Goal: Check status: Check status

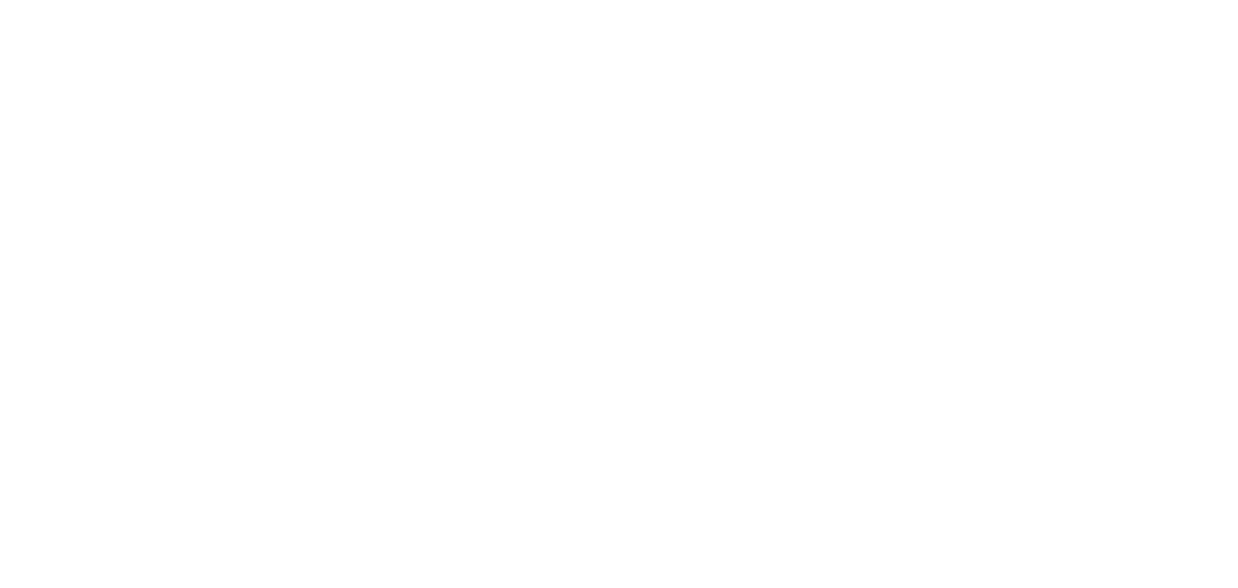
select select
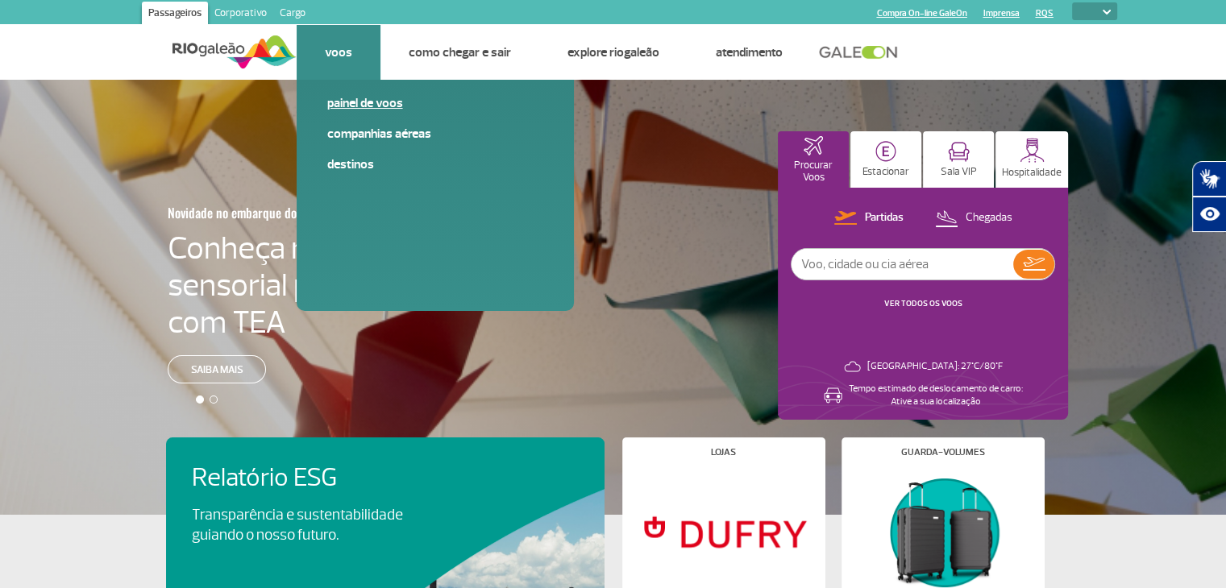
click at [373, 110] on link "Painel de voos" at bounding box center [435, 103] width 216 height 18
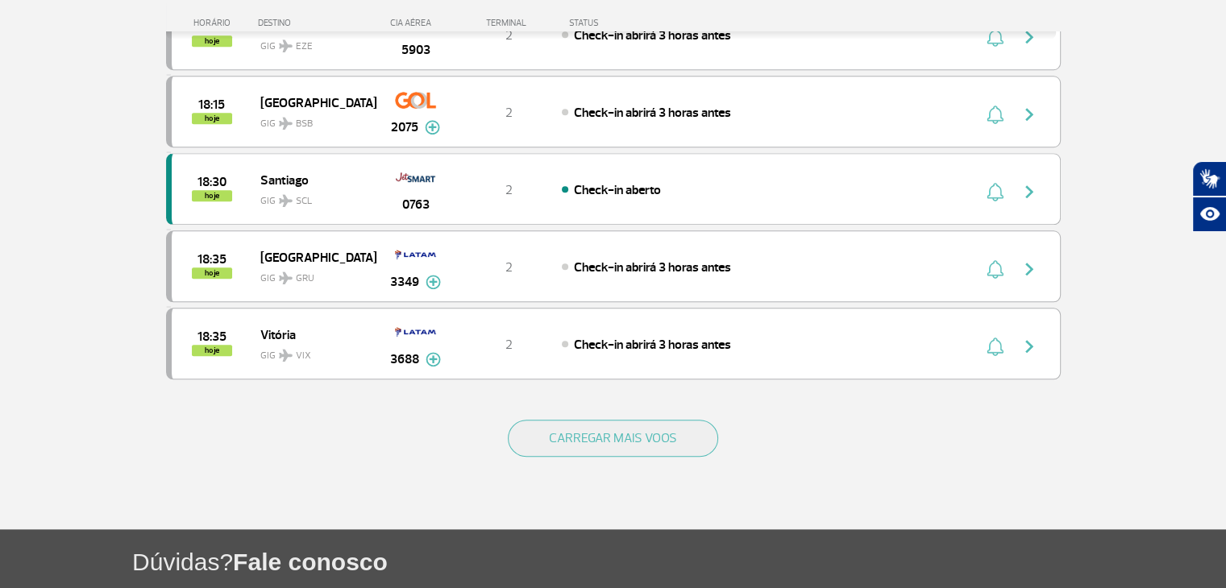
scroll to position [1451, 0]
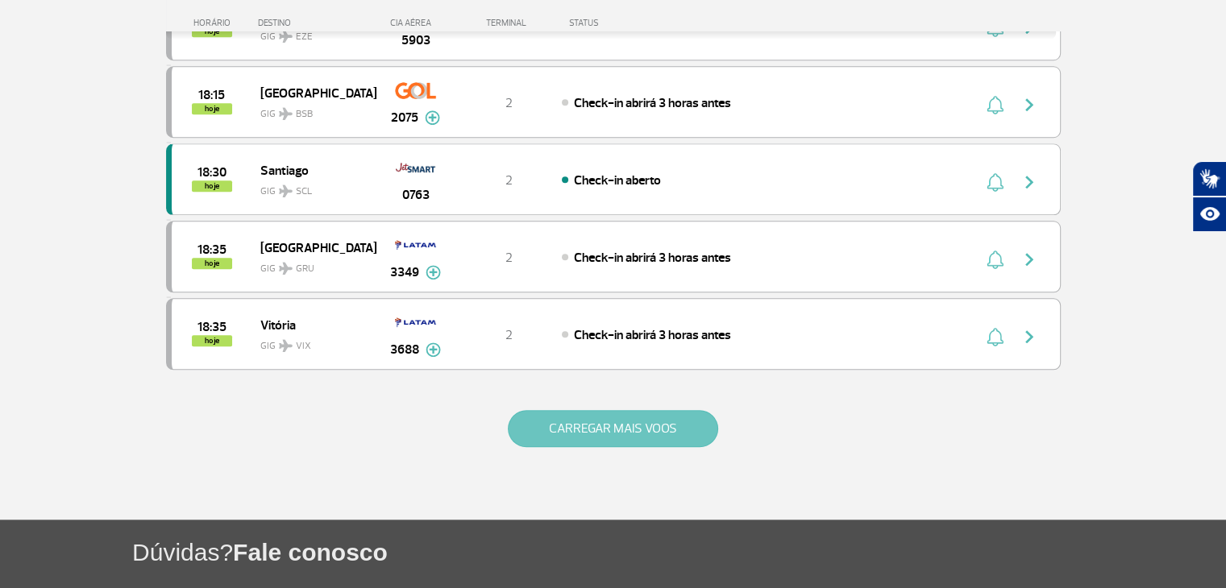
click at [696, 413] on button "CARREGAR MAIS VOOS" at bounding box center [613, 428] width 210 height 37
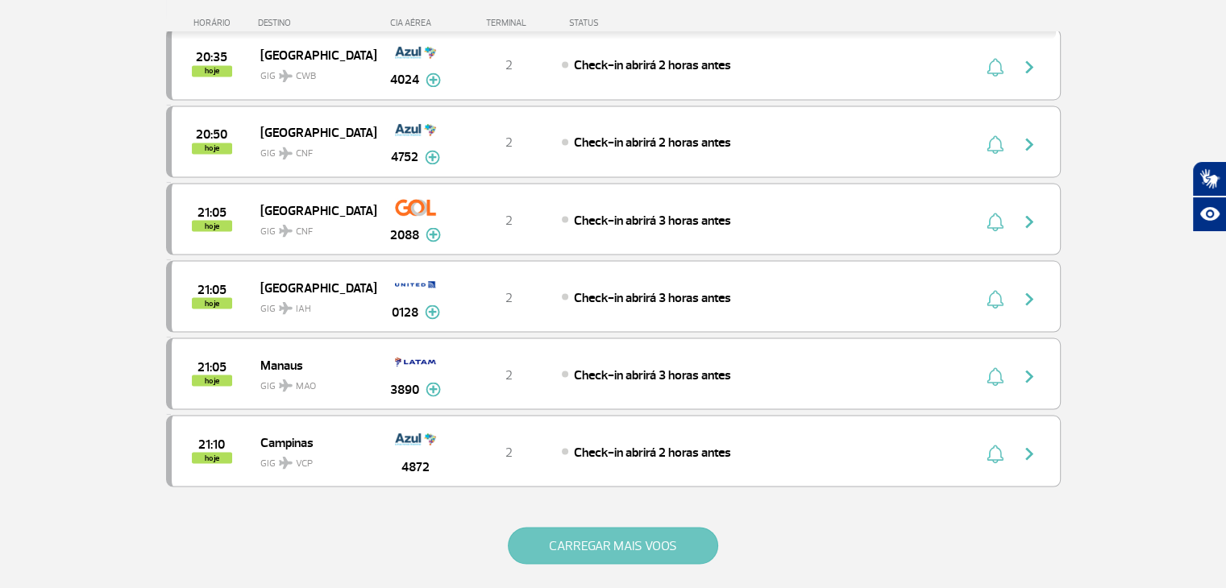
scroll to position [2901, 0]
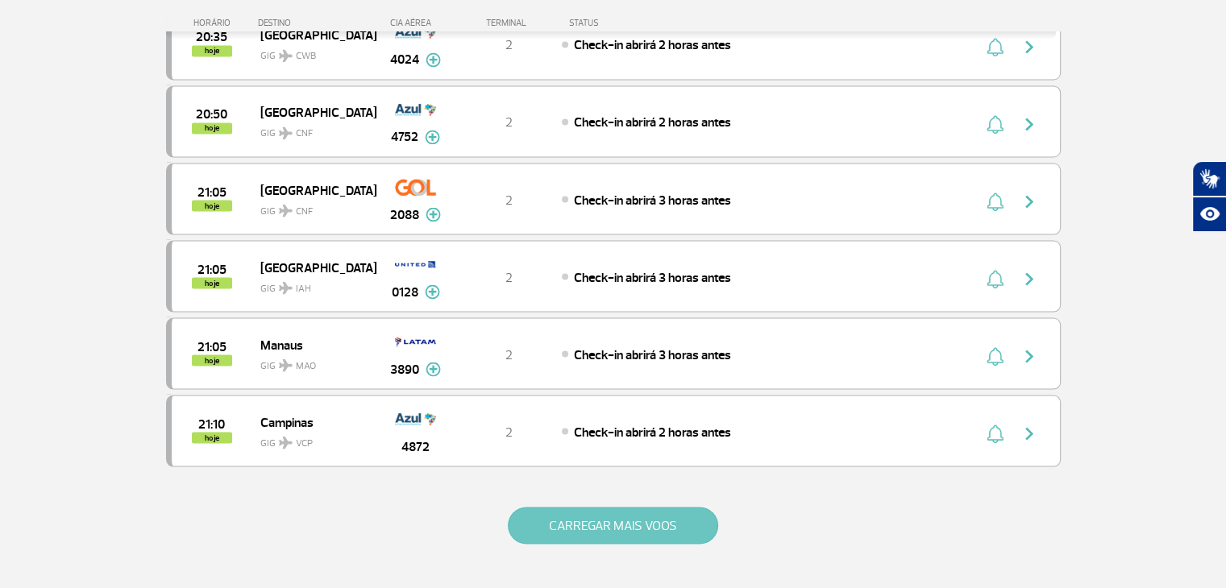
click at [644, 507] on button "CARREGAR MAIS VOOS" at bounding box center [613, 525] width 210 height 37
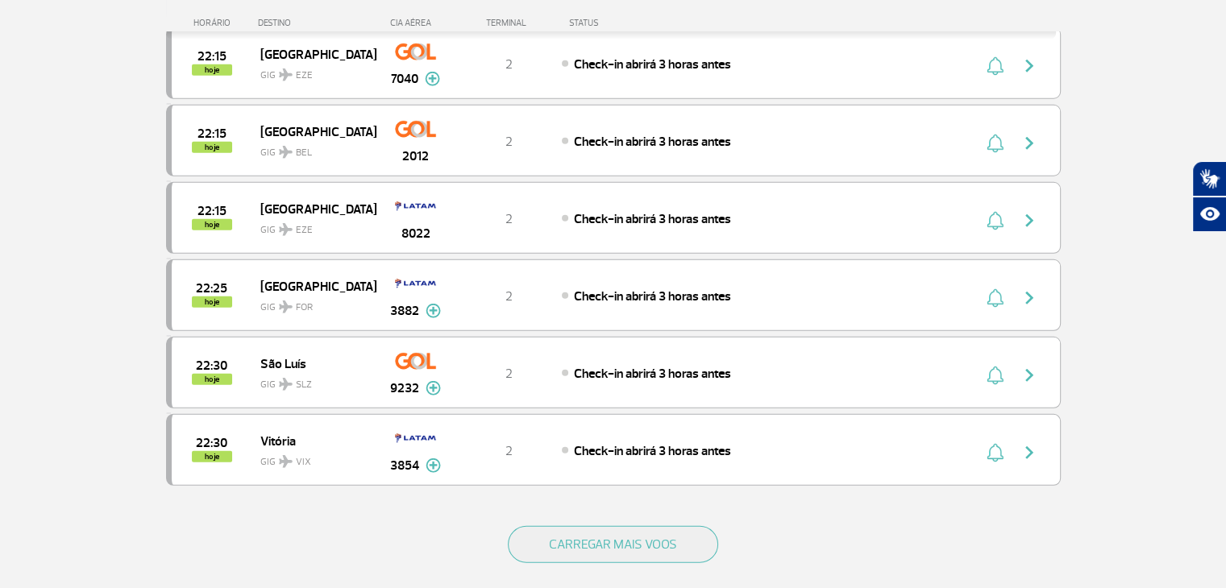
scroll to position [4433, 0]
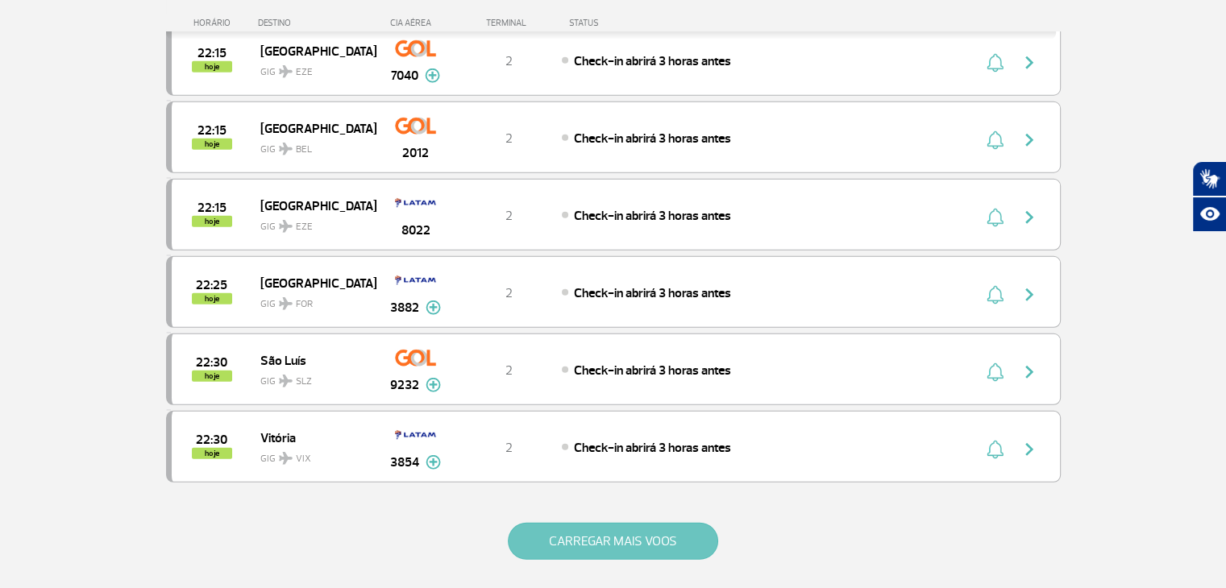
click at [642, 523] on button "CARREGAR MAIS VOOS" at bounding box center [613, 541] width 210 height 37
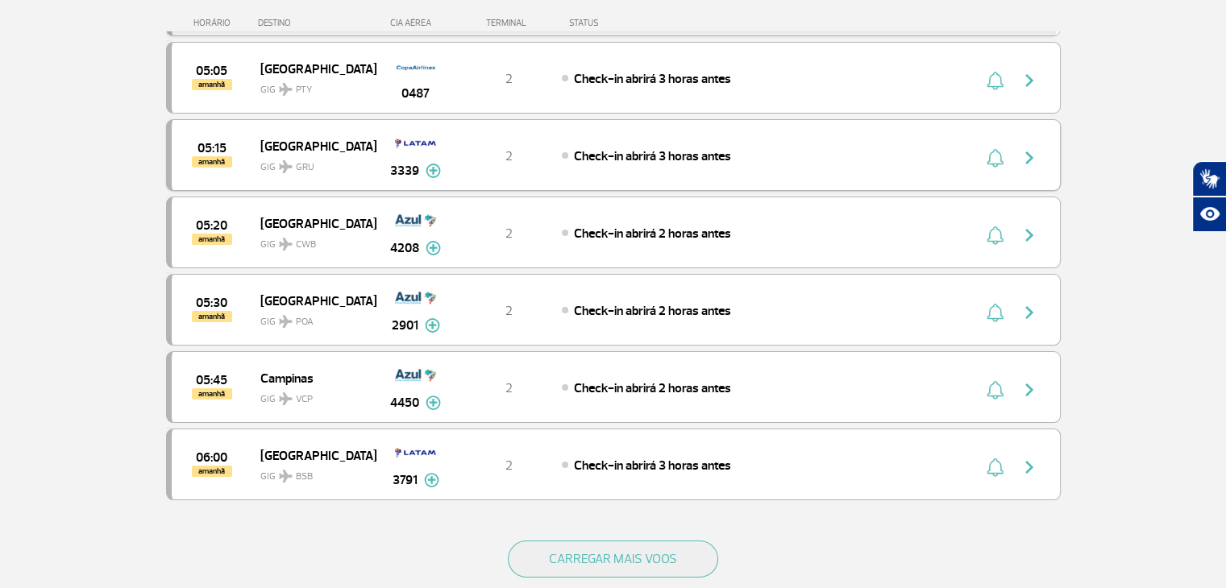
scroll to position [5964, 0]
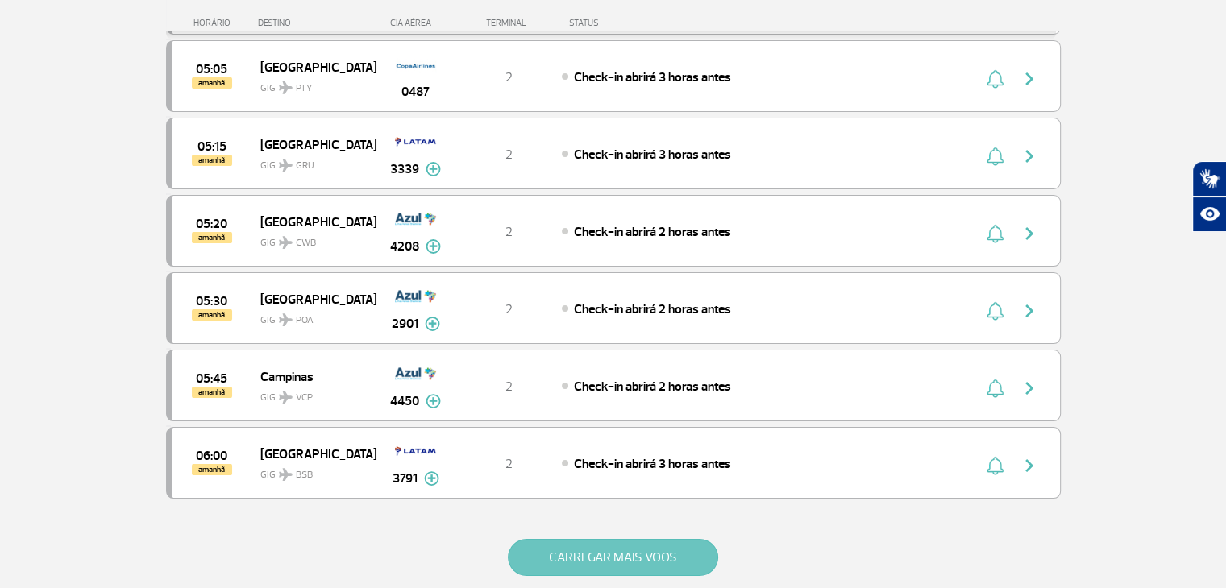
click at [642, 539] on button "CARREGAR MAIS VOOS" at bounding box center [613, 557] width 210 height 37
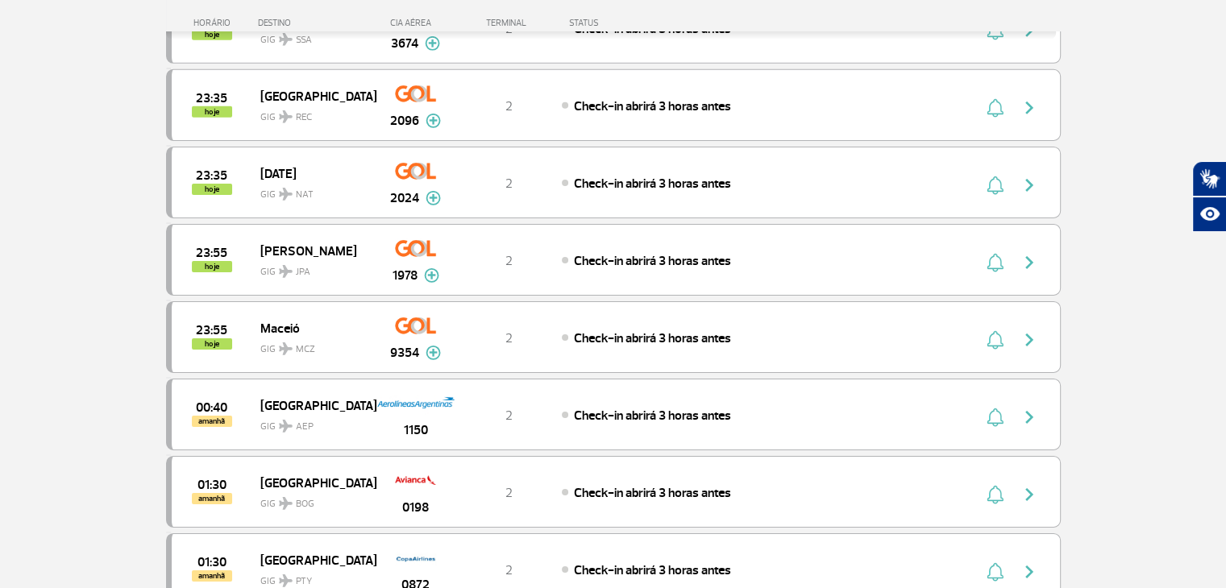
scroll to position [5077, 0]
